Goal: Use online tool/utility: Utilize a website feature to perform a specific function

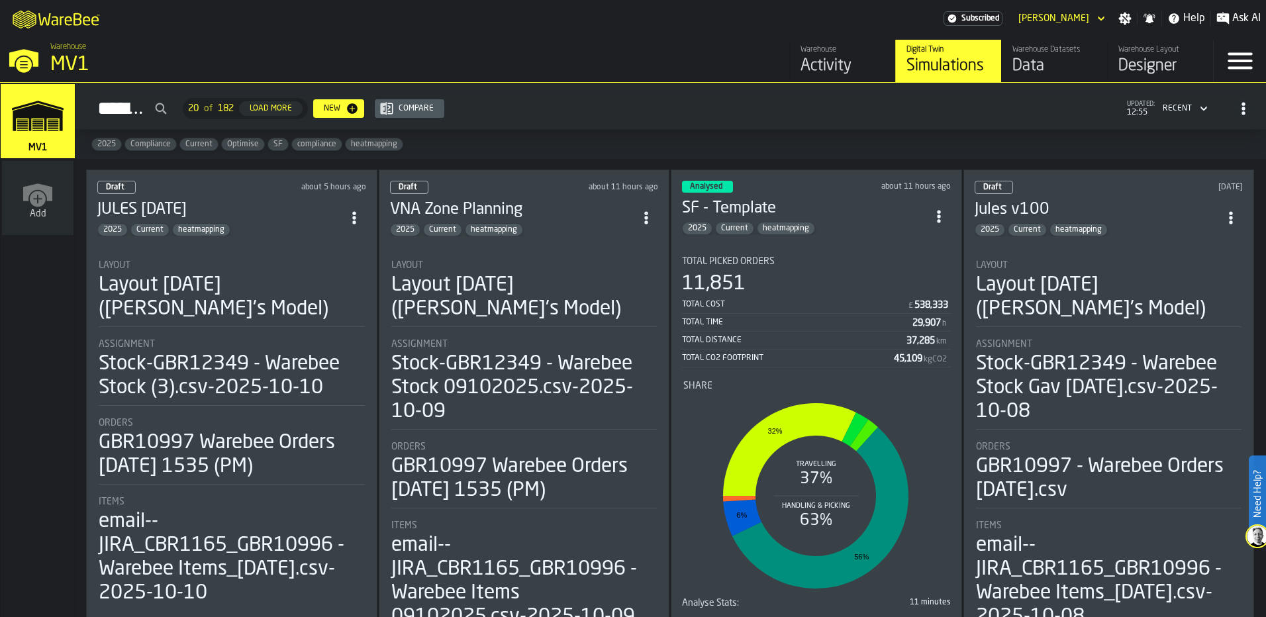
click at [270, 319] on div "Layout [DATE] ([PERSON_NAME]'s Model)" at bounding box center [232, 297] width 266 height 48
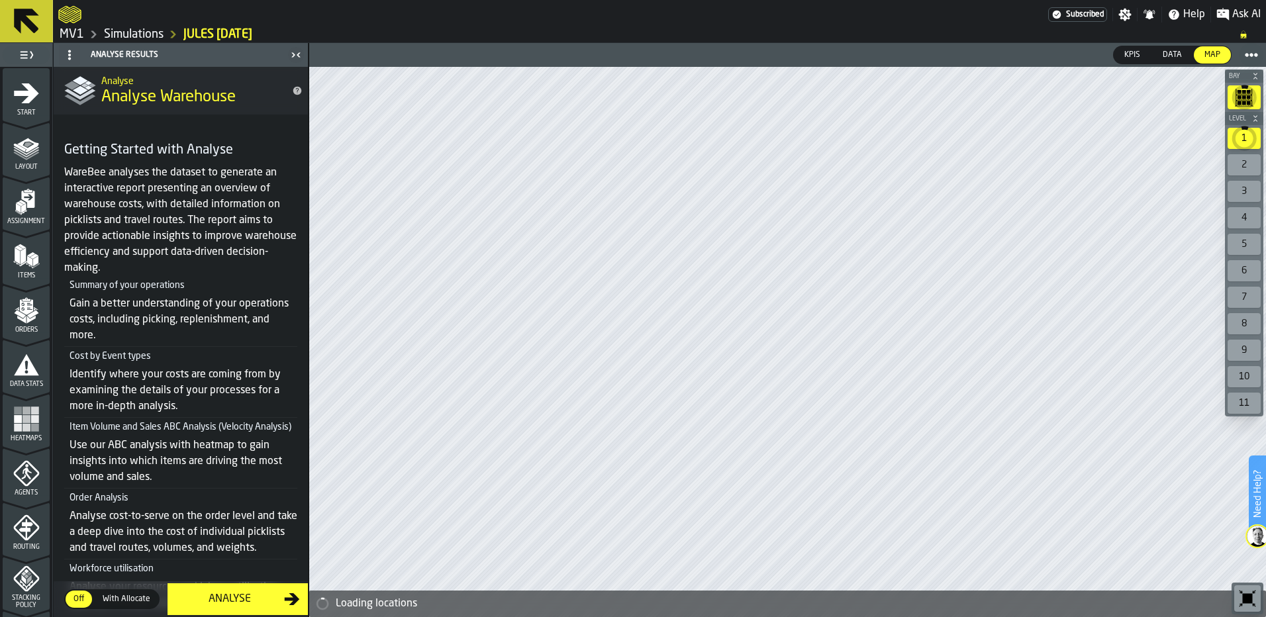
click at [17, 422] on rect "menu Heatmaps" at bounding box center [18, 419] width 8 height 8
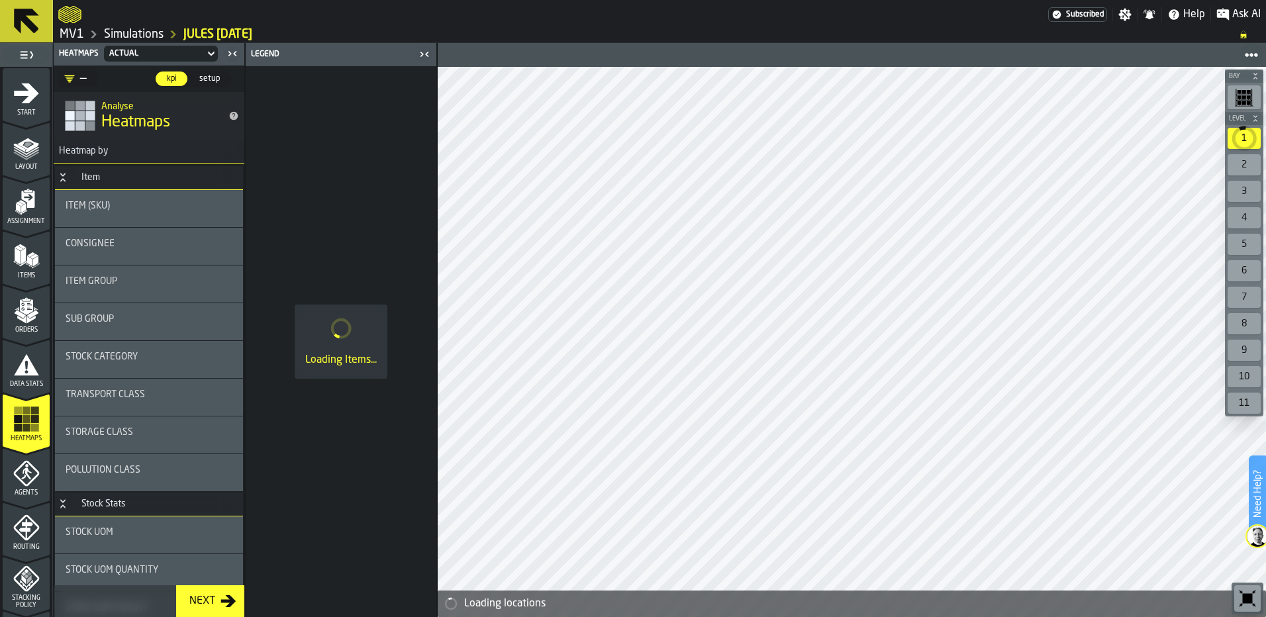
click at [122, 255] on div "Consignee" at bounding box center [149, 246] width 188 height 37
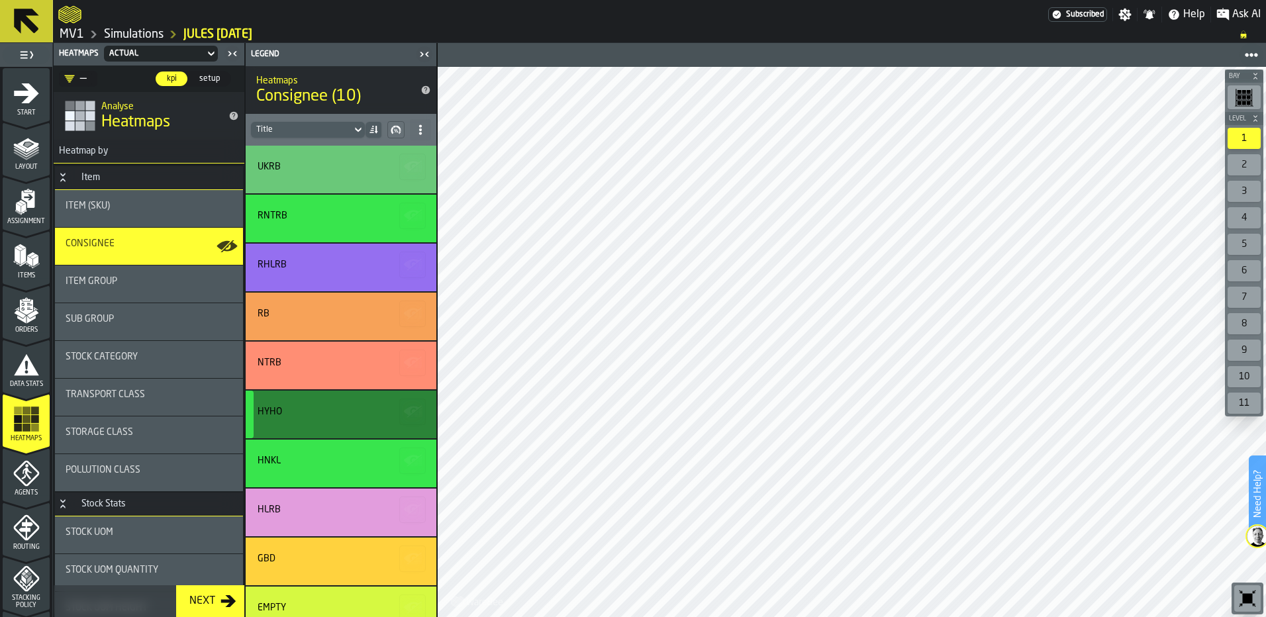
click at [306, 422] on div "HYHO" at bounding box center [341, 415] width 191 height 48
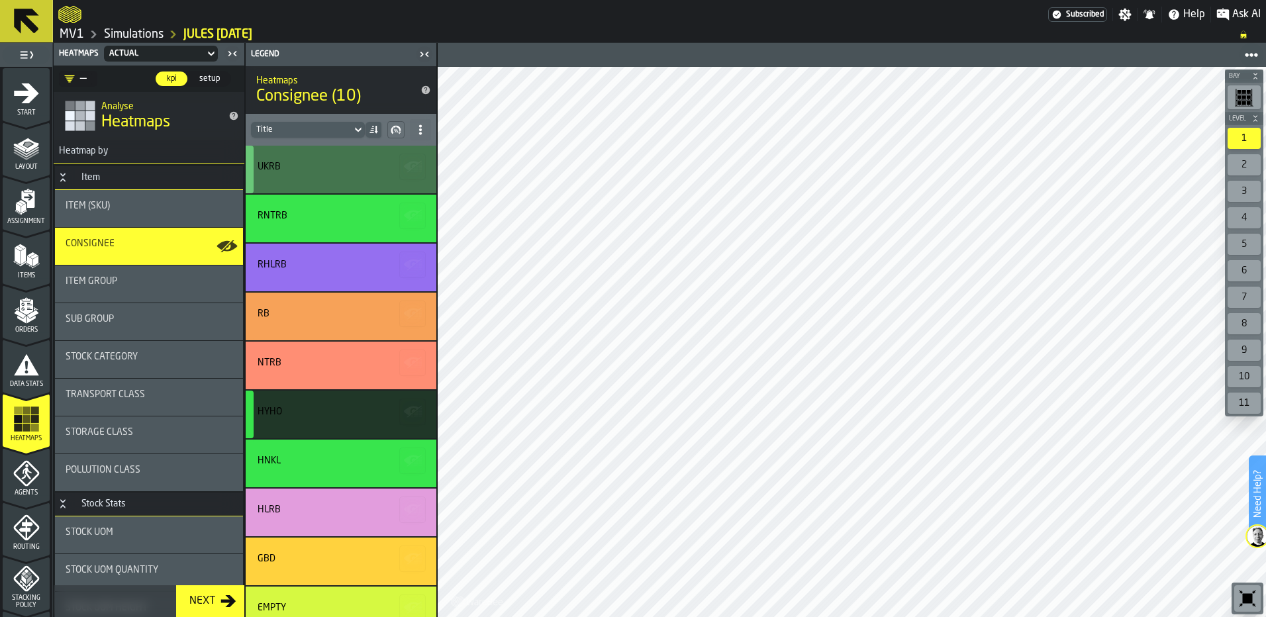
click at [322, 171] on div "UKRB" at bounding box center [339, 167] width 163 height 11
click at [322, 173] on div "UKRB" at bounding box center [339, 170] width 163 height 16
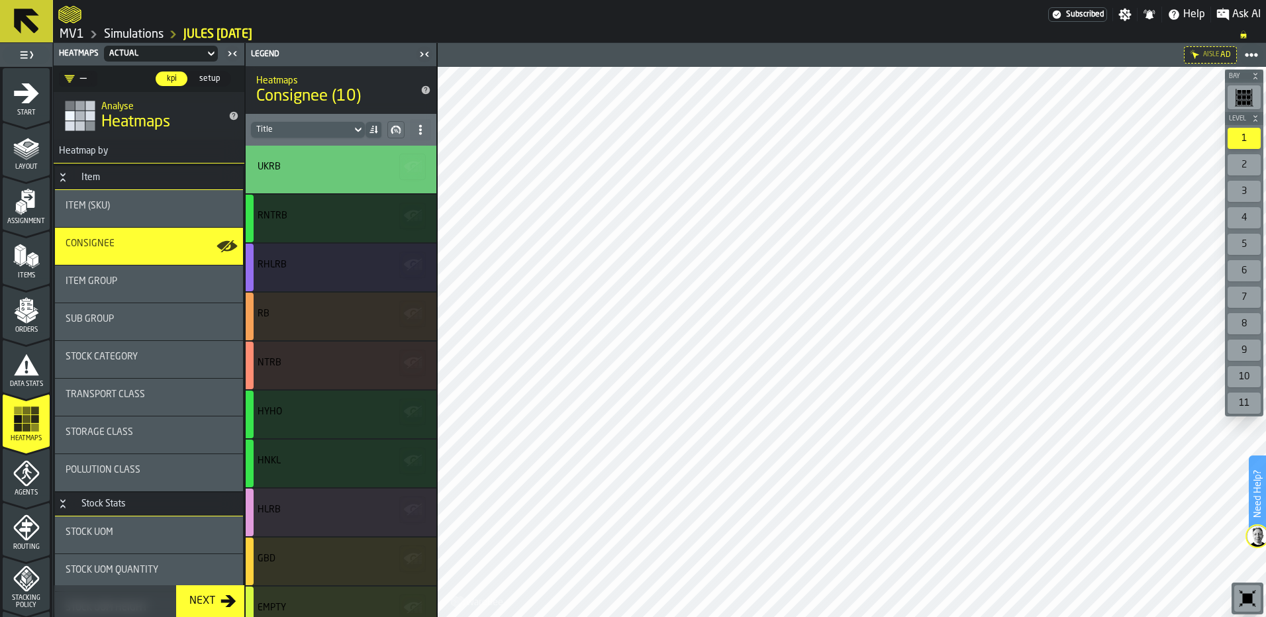
click at [1247, 240] on div "5" at bounding box center [1243, 244] width 33 height 21
